Goal: Navigation & Orientation: Find specific page/section

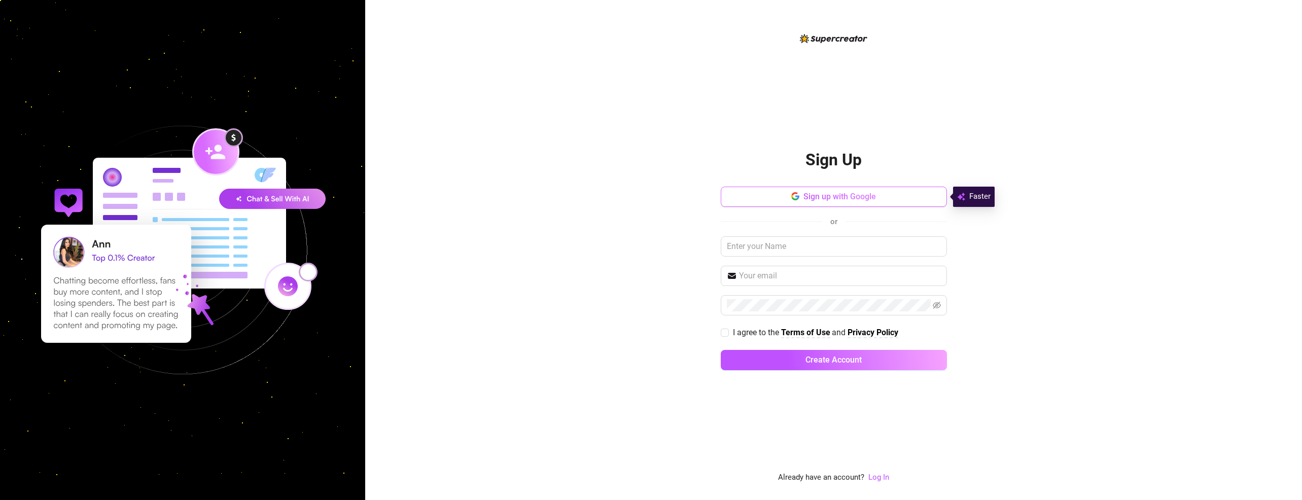
click at [871, 198] on span "Sign up with Google" at bounding box center [839, 197] width 73 height 10
click at [870, 472] on link "Log In" at bounding box center [878, 478] width 21 height 12
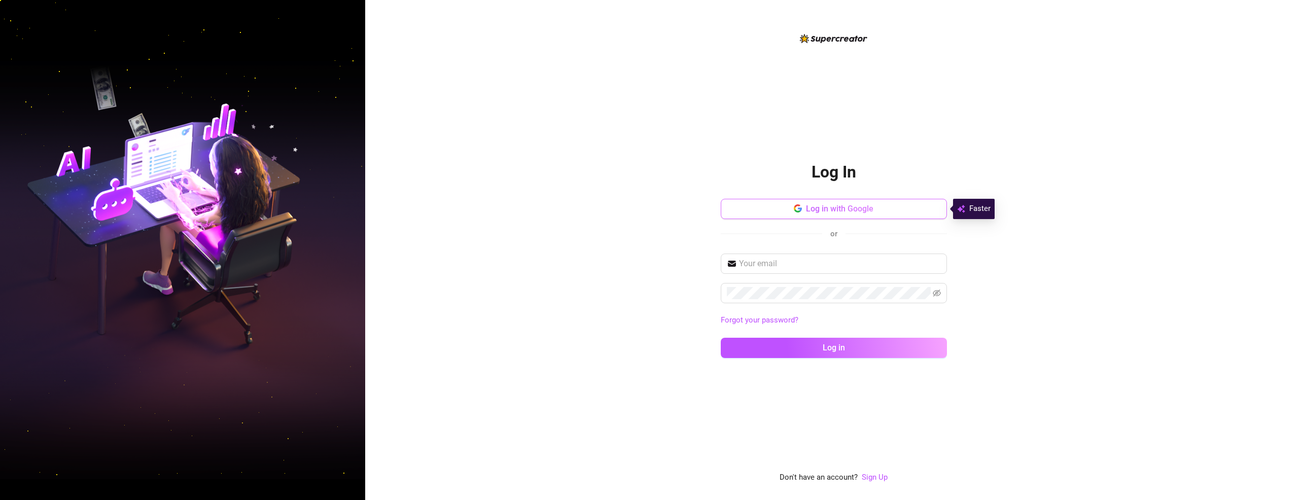
click at [824, 203] on button "Log in with Google" at bounding box center [834, 209] width 226 height 20
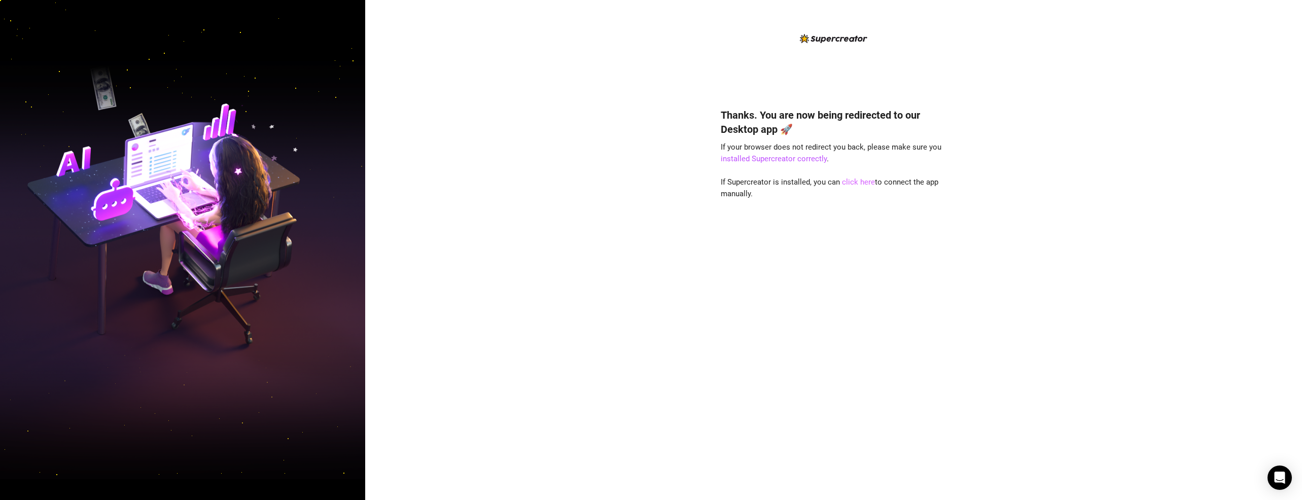
click at [853, 183] on link "click here" at bounding box center [858, 182] width 33 height 9
